Goal: Task Accomplishment & Management: Manage account settings

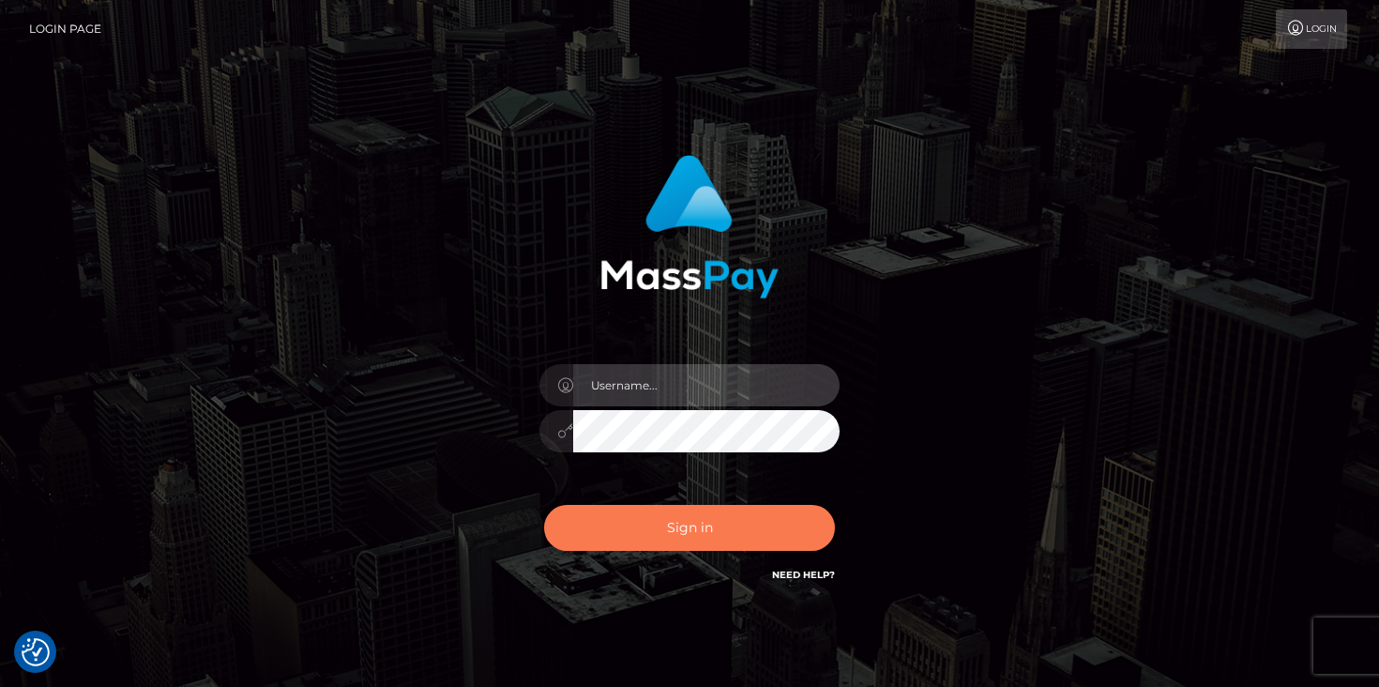
type input "duncan logie"
click at [670, 533] on button "Sign in" at bounding box center [689, 528] width 291 height 46
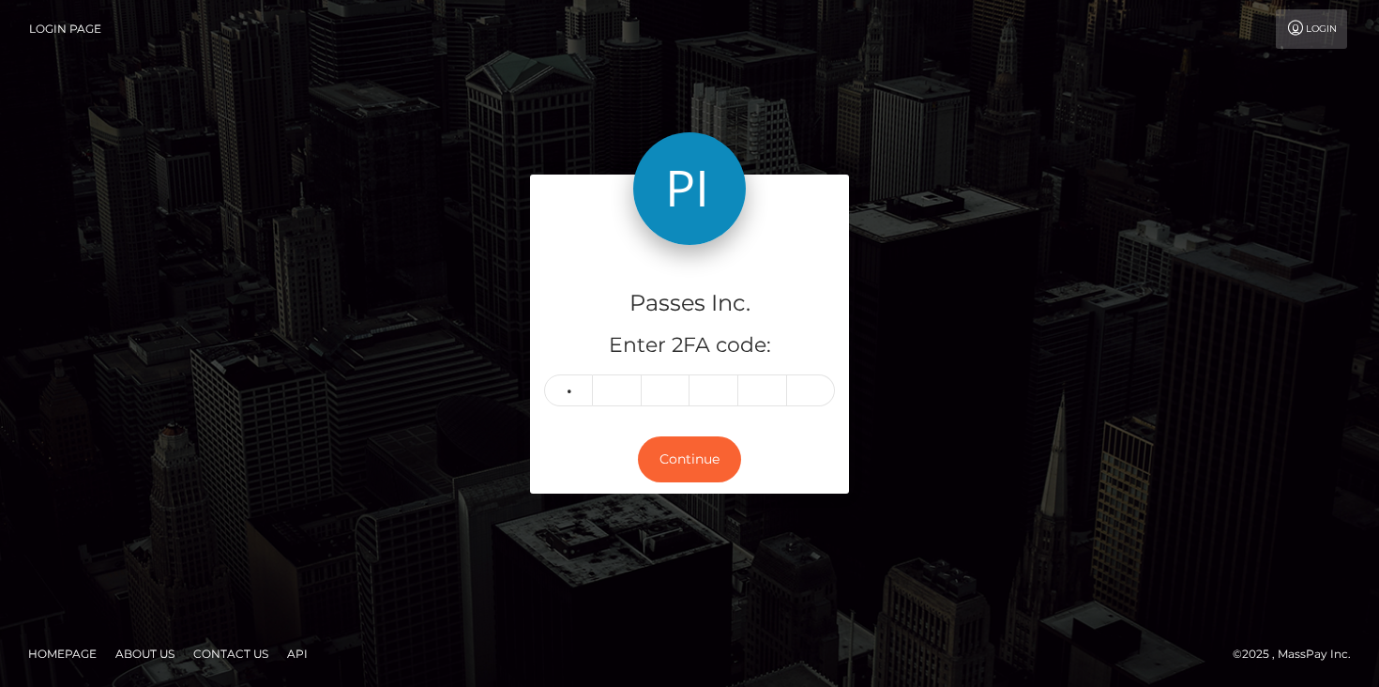
type input "5"
type input "3"
type input "7"
type input "9"
type input "4"
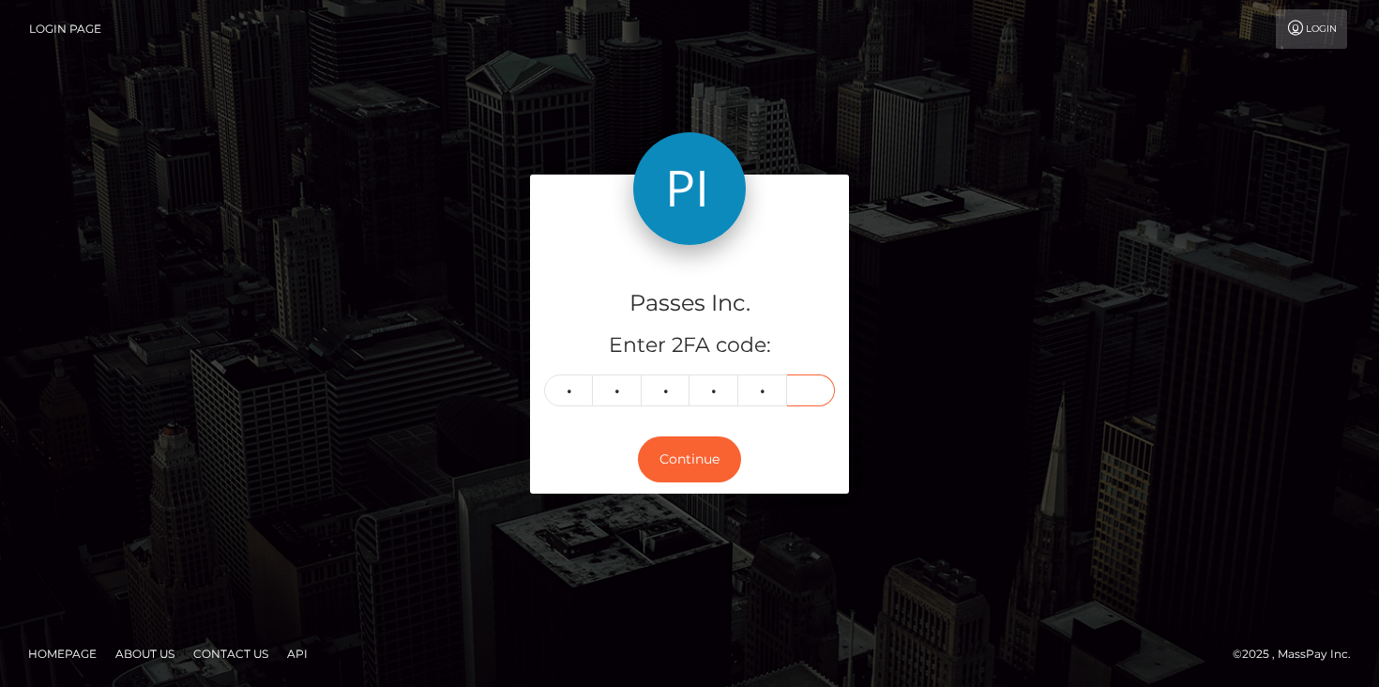
type input "3"
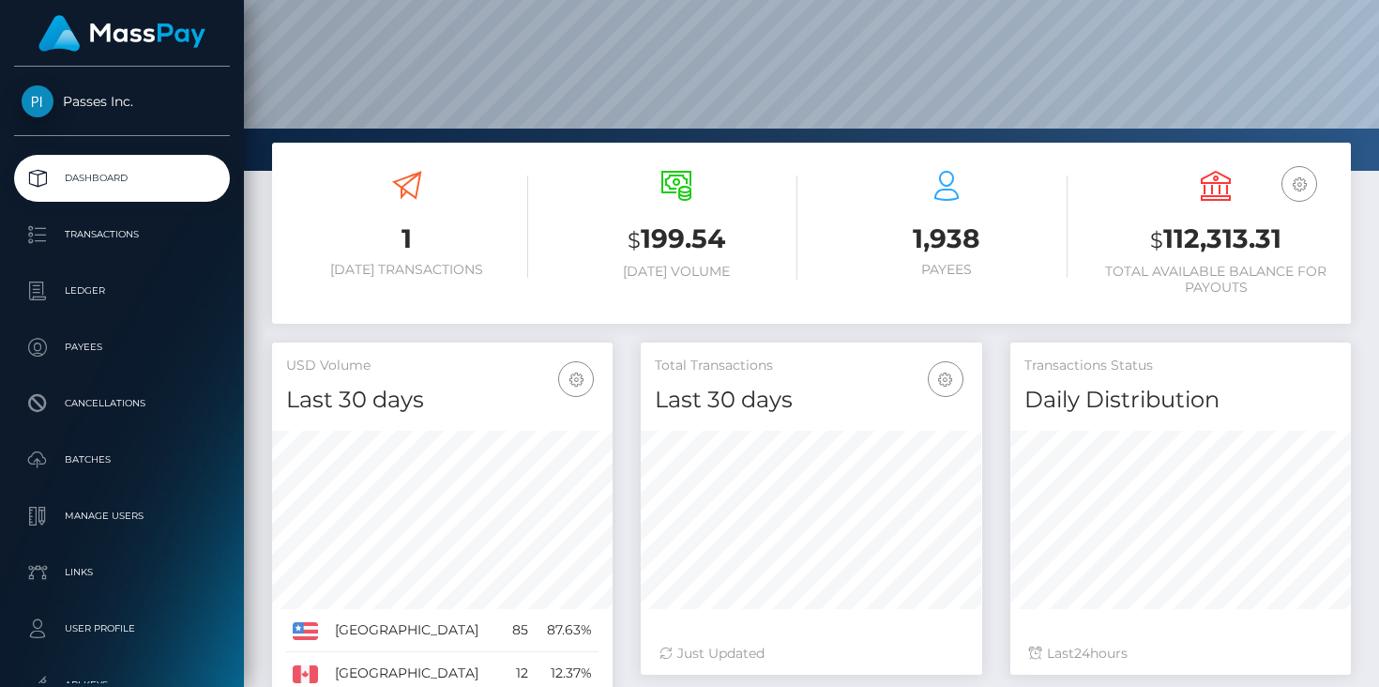
scroll to position [190, 0]
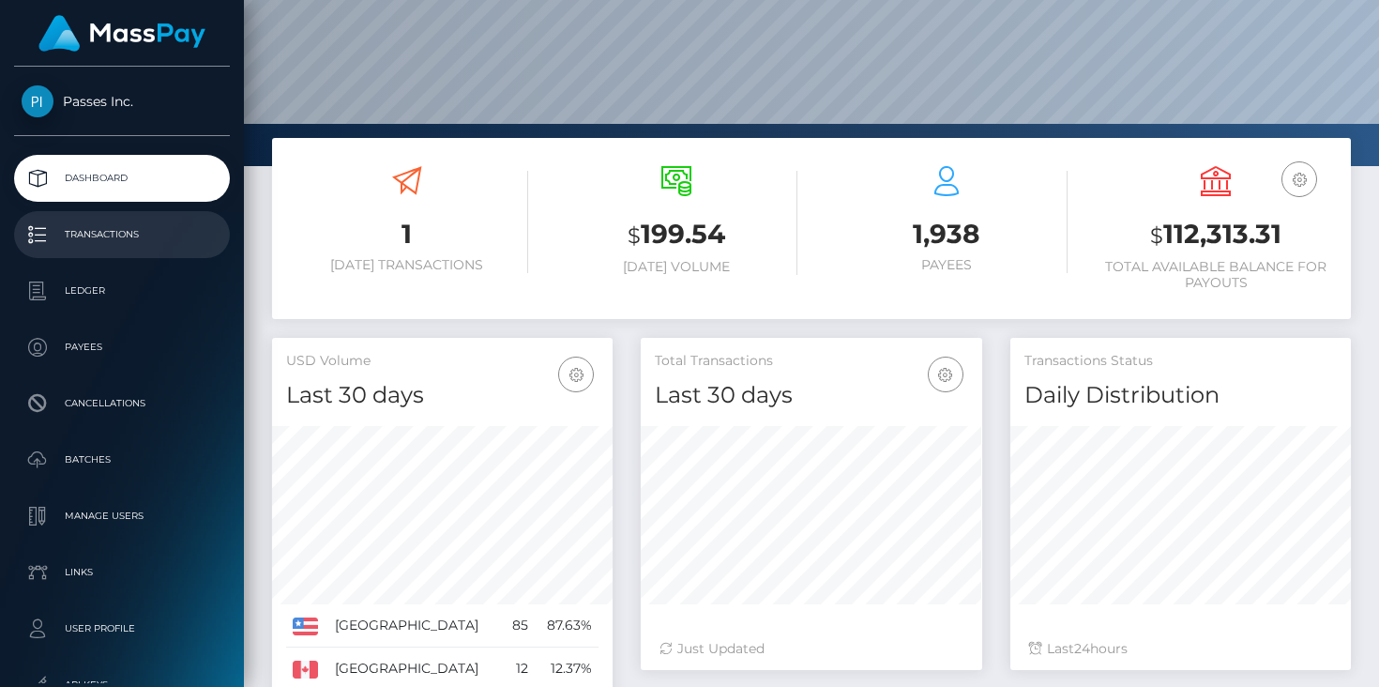
click at [120, 246] on p "Transactions" at bounding box center [122, 234] width 201 height 28
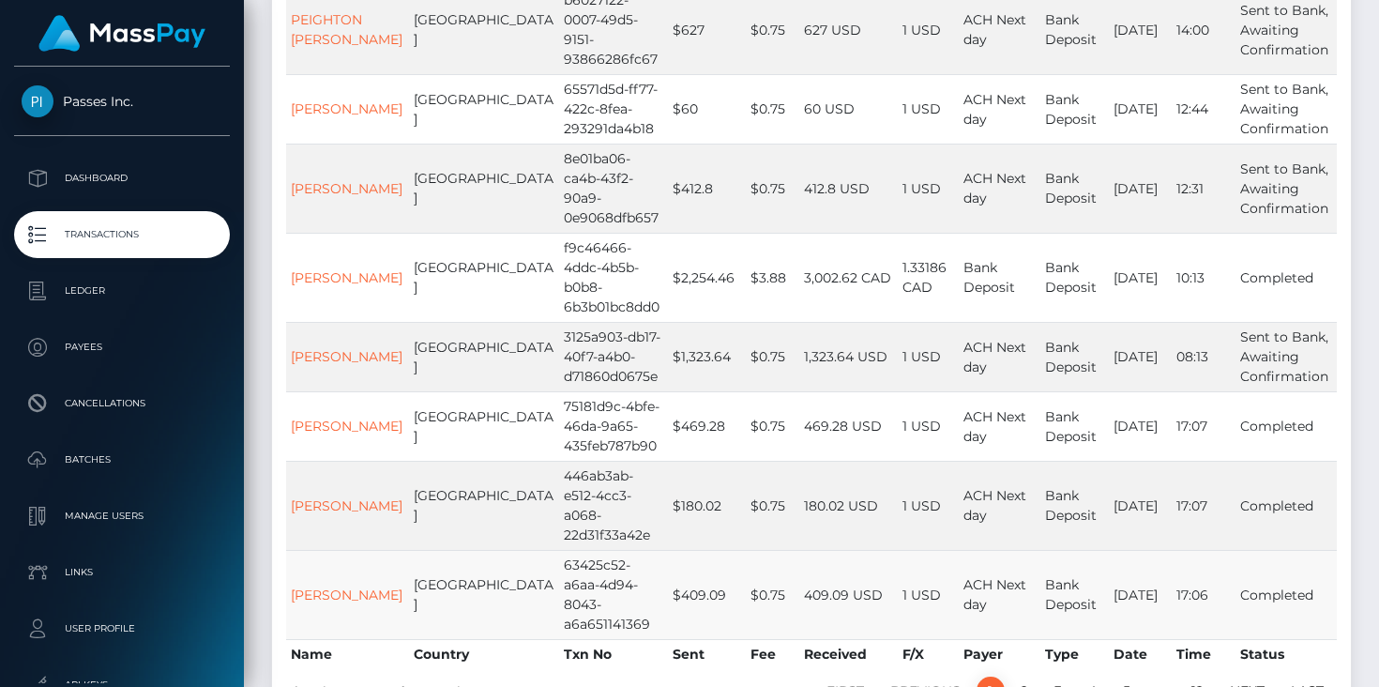
scroll to position [505, 0]
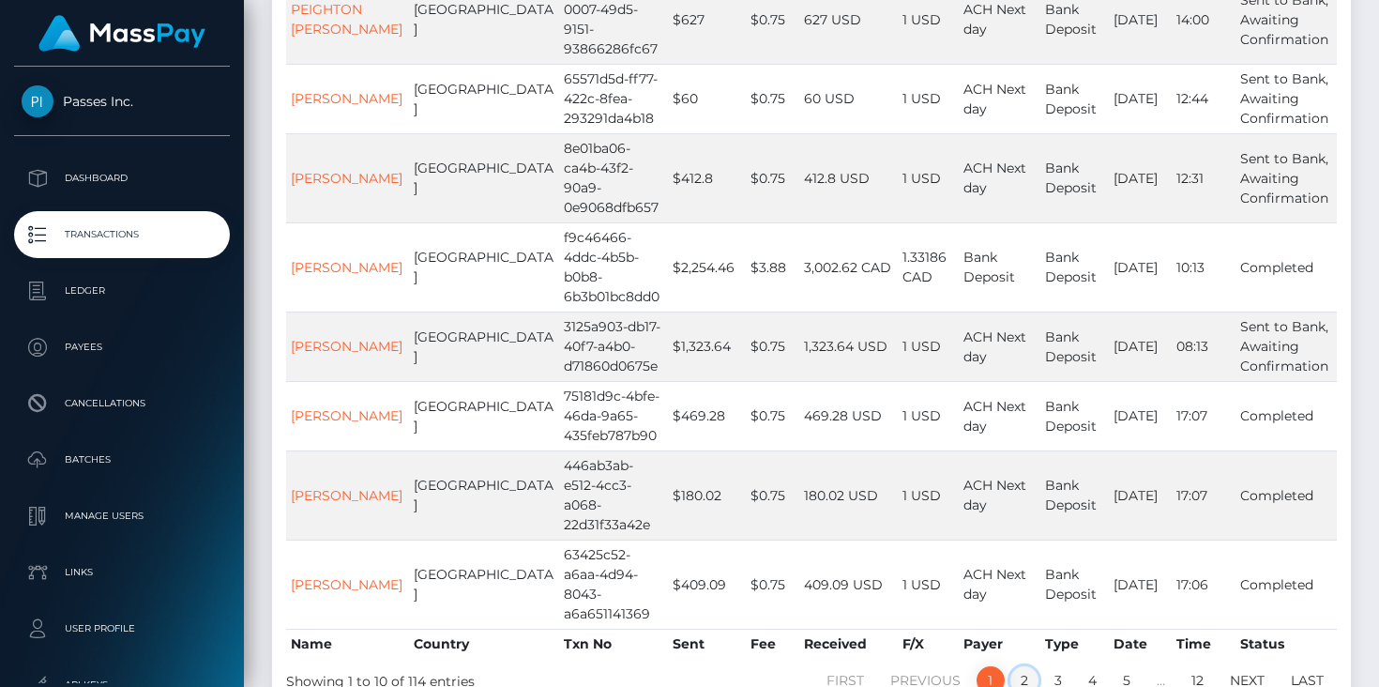
click at [1029, 666] on link "2" at bounding box center [1024, 680] width 28 height 28
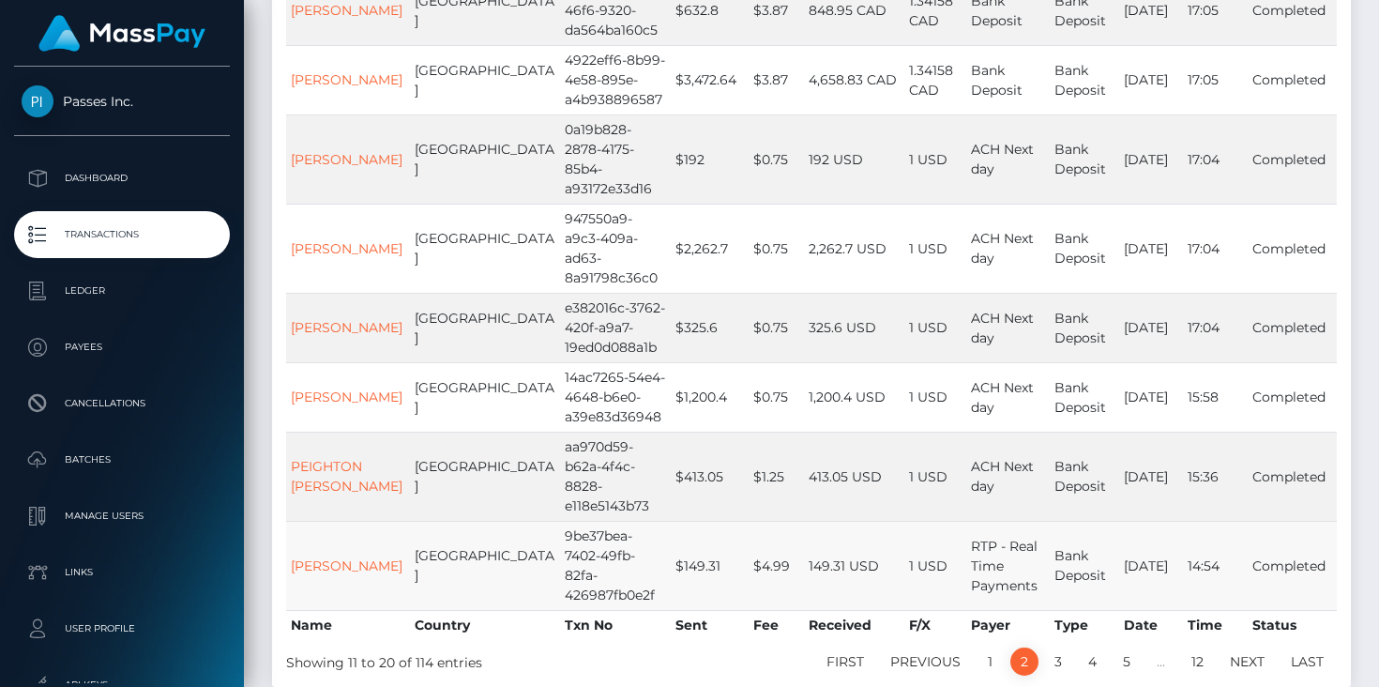
scroll to position [548, 0]
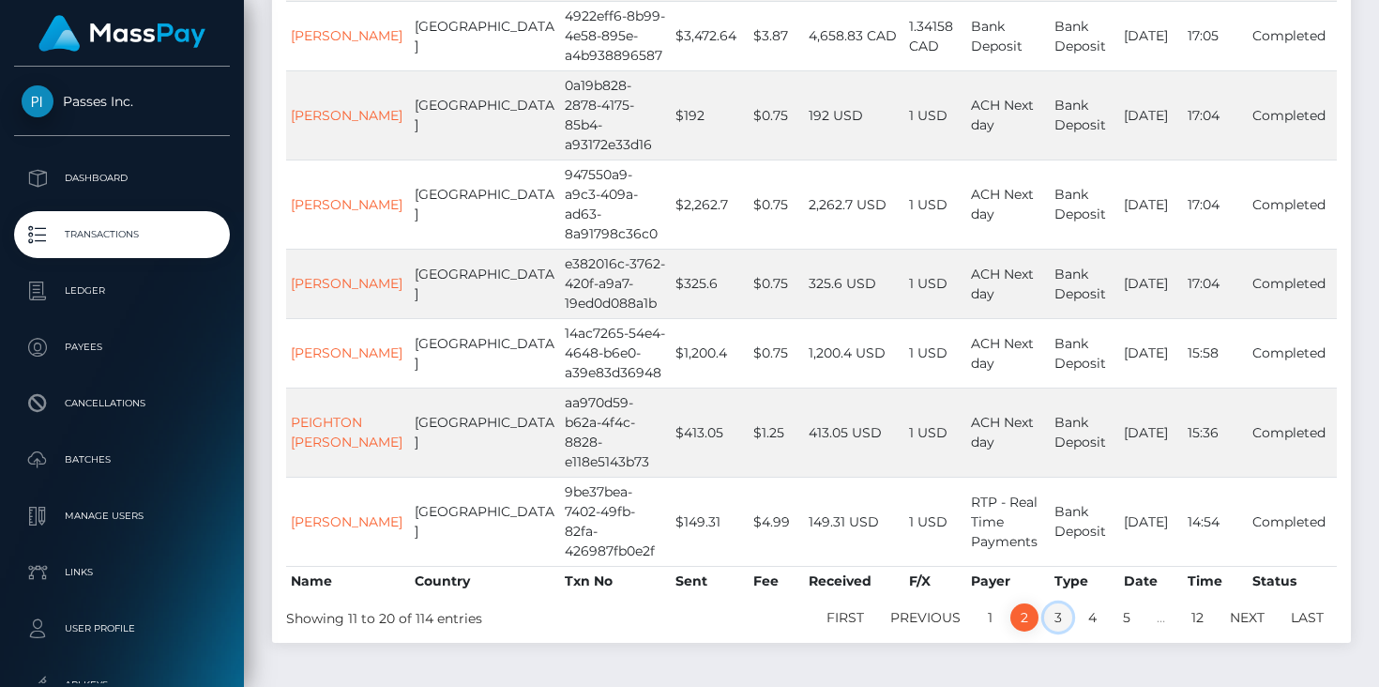
click at [1057, 603] on link "3" at bounding box center [1058, 617] width 28 height 28
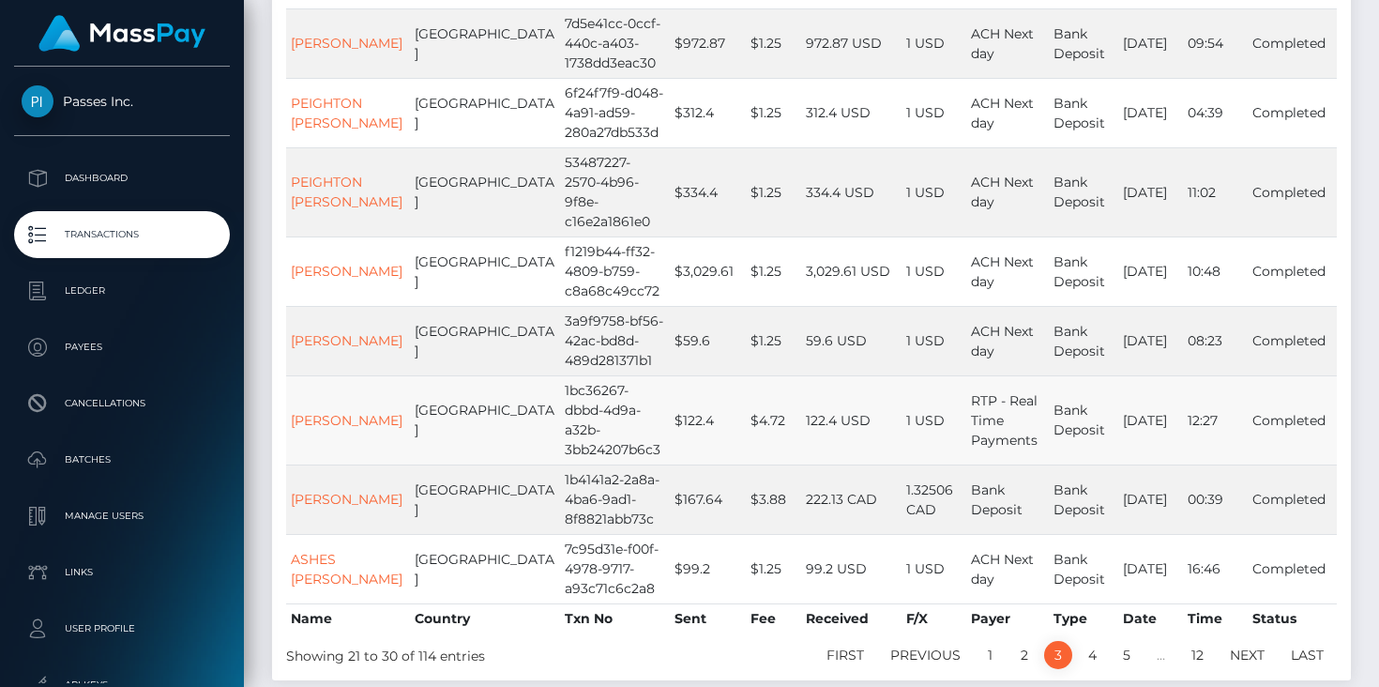
scroll to position [508, 0]
